Goal: Task Accomplishment & Management: Use online tool/utility

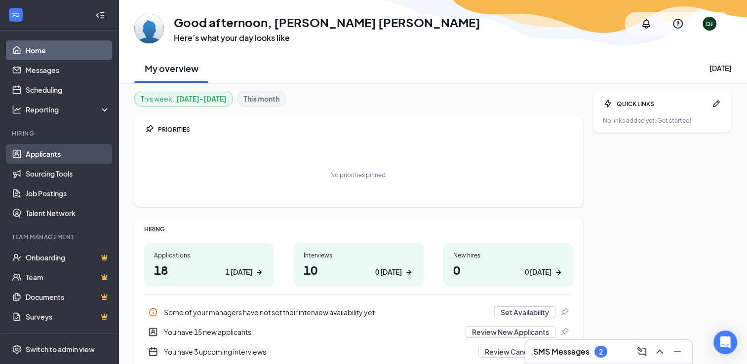
click at [59, 156] on link "Applicants" at bounding box center [68, 154] width 84 height 20
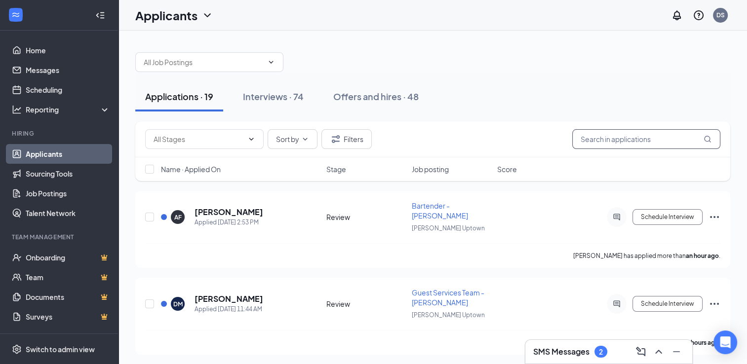
click at [625, 132] on input "text" at bounding box center [646, 139] width 148 height 20
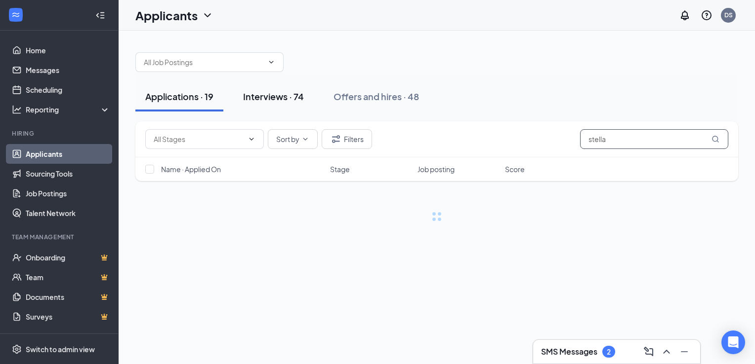
type input "stella"
click at [289, 90] on div "Interviews · 74" at bounding box center [273, 96] width 61 height 12
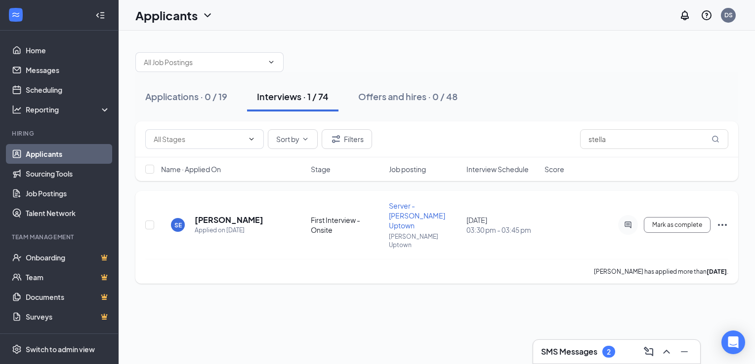
click at [717, 219] on icon "Ellipses" at bounding box center [722, 225] width 12 height 12
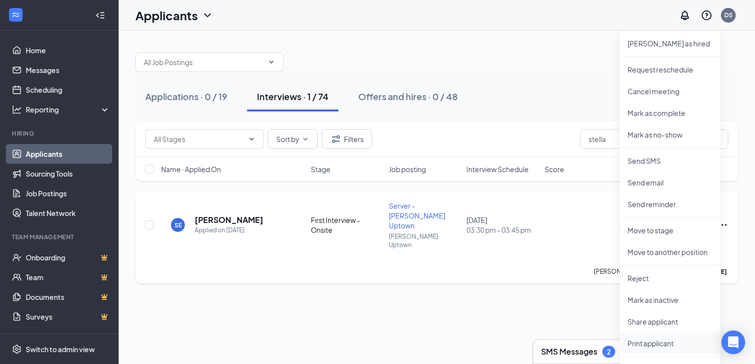
click at [660, 341] on p "Print applicant" at bounding box center [669, 344] width 85 height 10
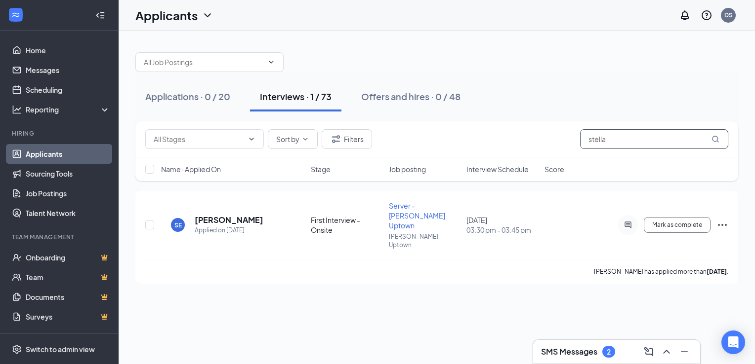
click at [610, 140] on input "stella" at bounding box center [654, 139] width 148 height 20
type input "s"
type input "vinae"
click at [720, 219] on icon "Ellipses" at bounding box center [722, 225] width 12 height 12
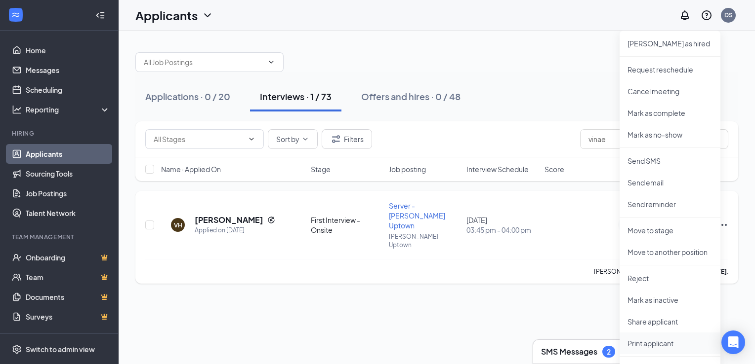
click at [646, 341] on p "Print applicant" at bounding box center [669, 344] width 85 height 10
